Goal: Transaction & Acquisition: Purchase product/service

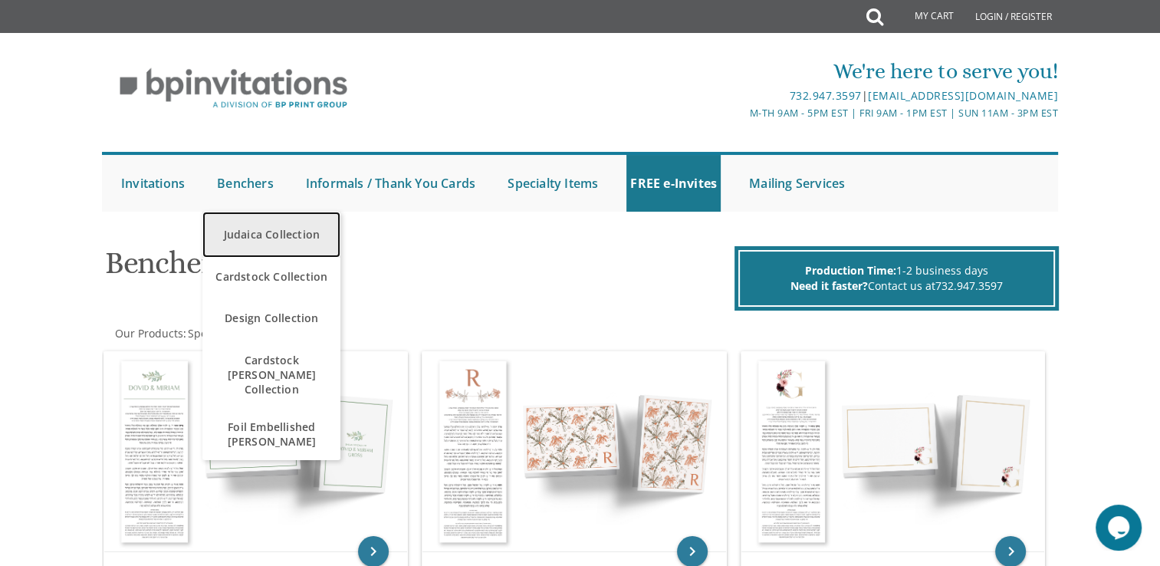
click at [268, 229] on link "Judaica Collection" at bounding box center [271, 235] width 138 height 46
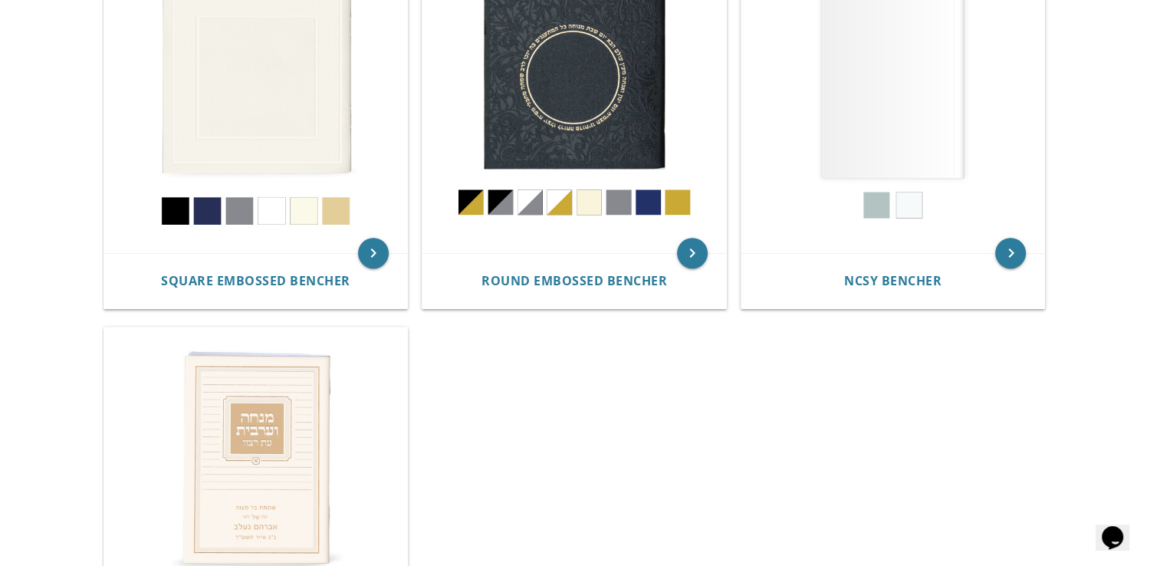
scroll to position [686, 0]
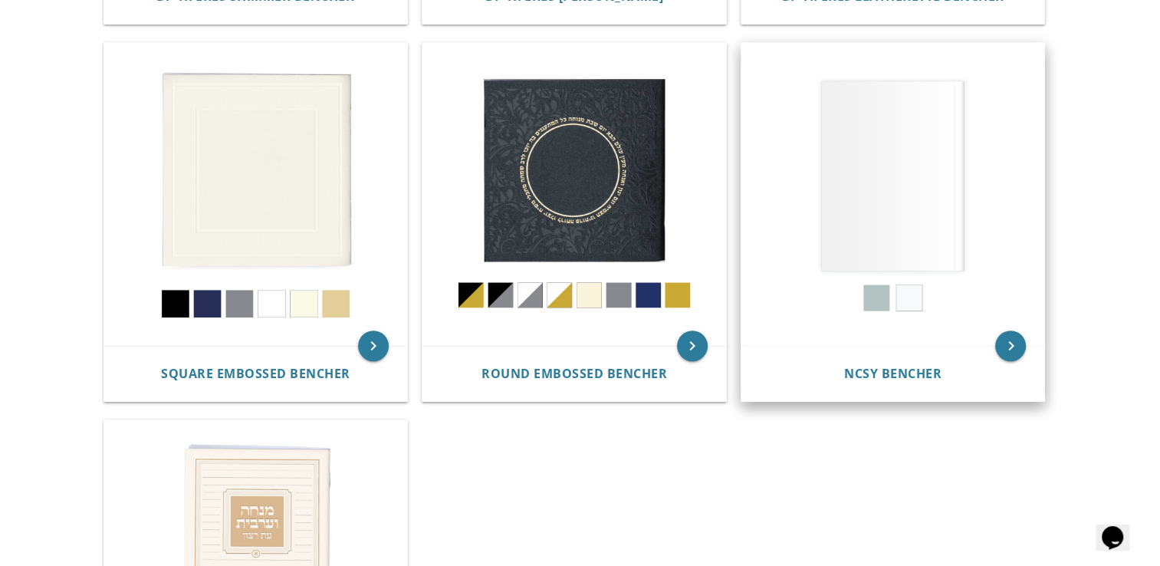
click at [911, 208] on img at bounding box center [893, 195] width 304 height 304
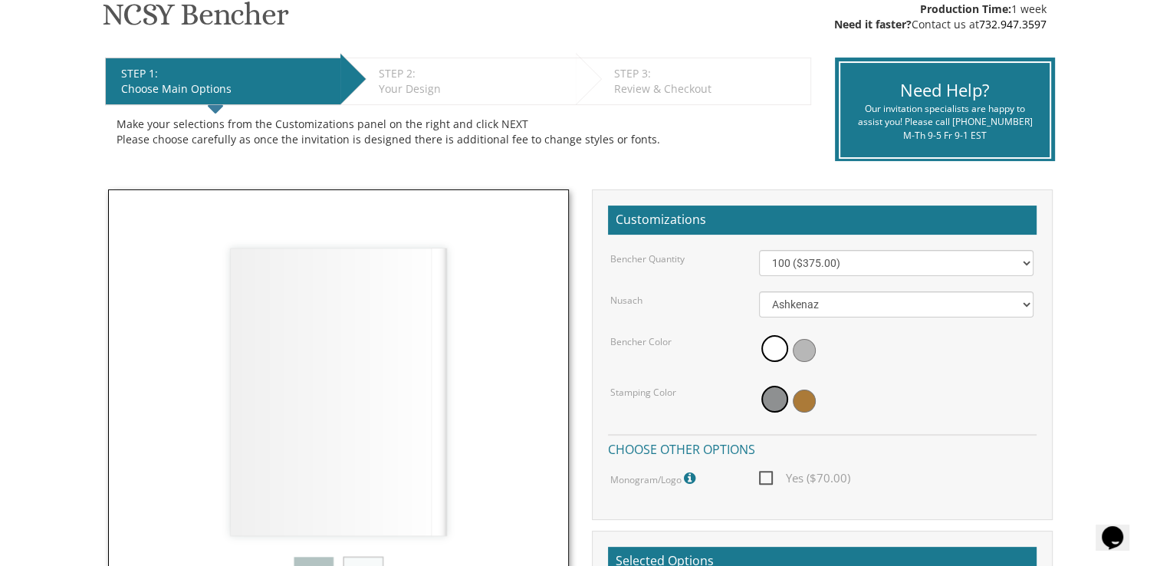
scroll to position [271, 0]
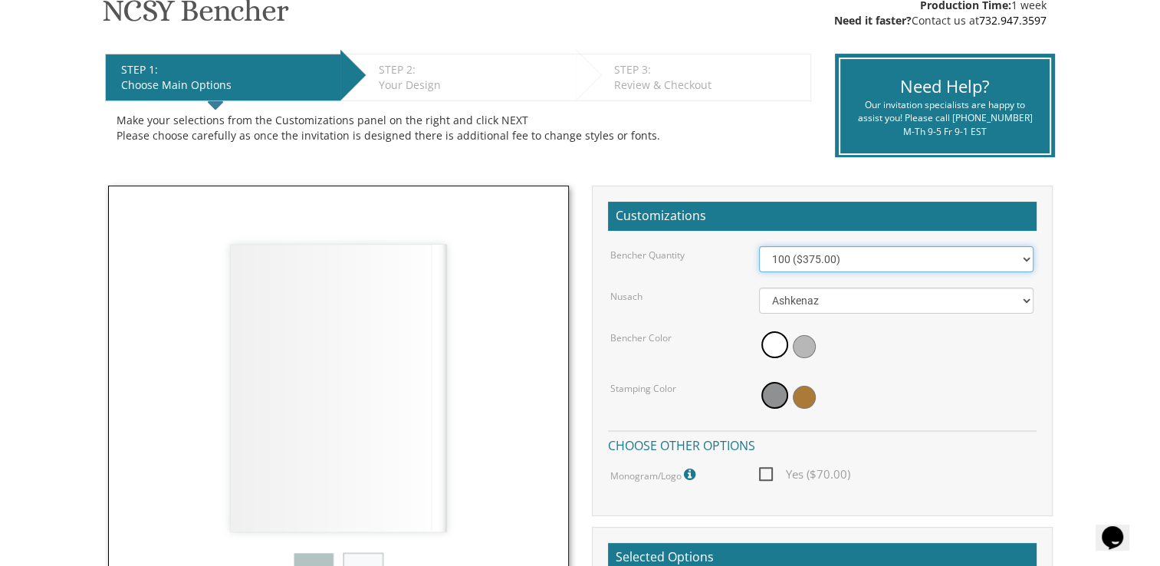
click at [941, 261] on select "100 ($375.00) 200 ($650.00) 300 ($975.00) 400 ($1,300.00) 500 ($1,625.00)" at bounding box center [896, 259] width 274 height 26
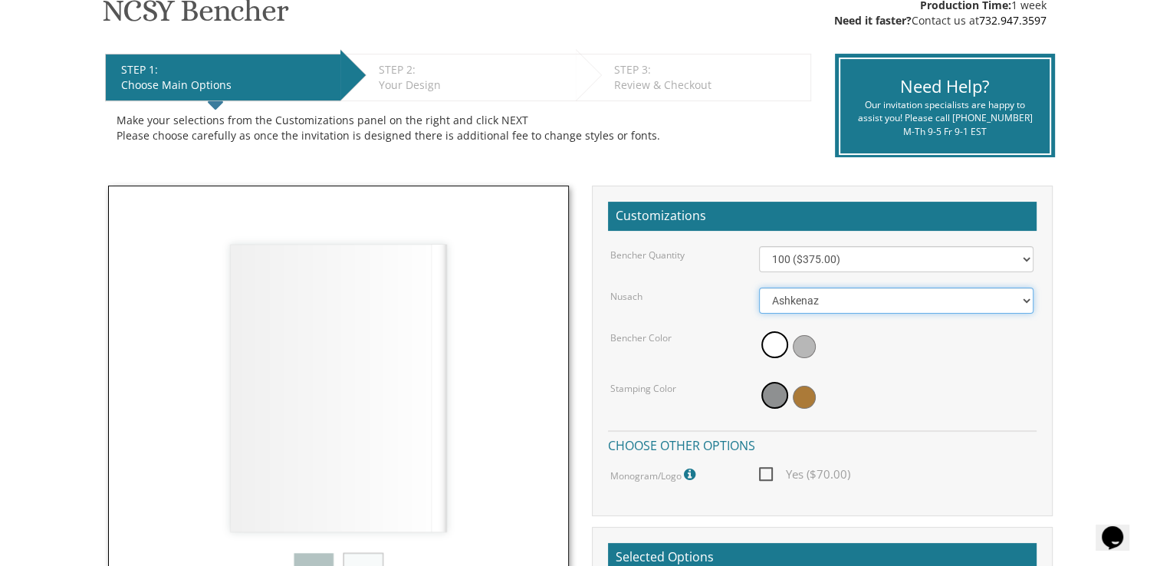
click at [1007, 312] on select "Ashkenaz Edut Mizrach" at bounding box center [896, 301] width 274 height 26
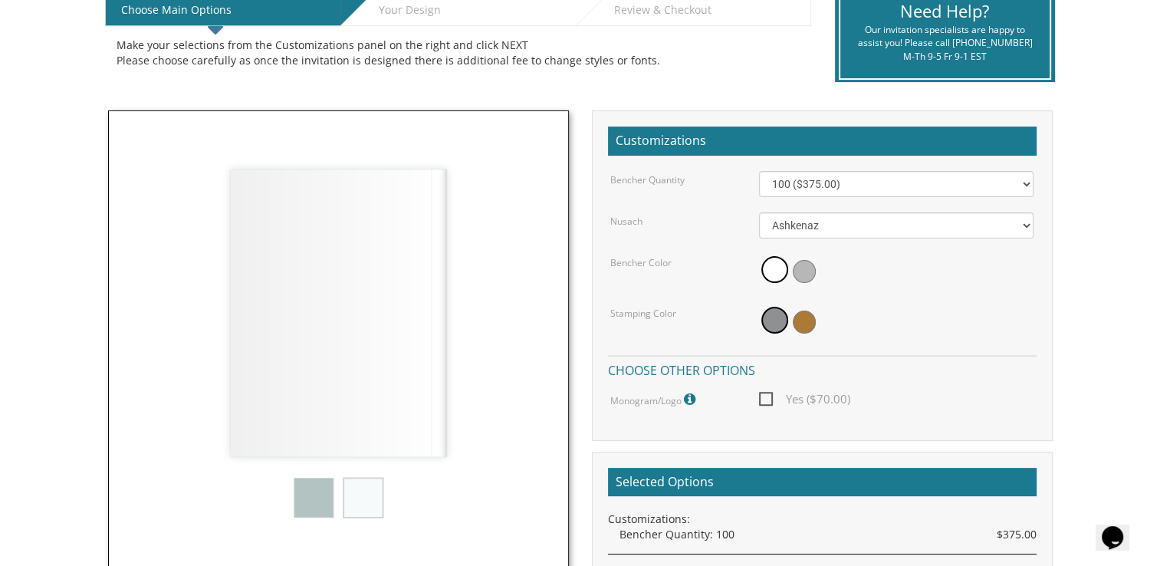
scroll to position [0, 0]
